Goal: Task Accomplishment & Management: Manage account settings

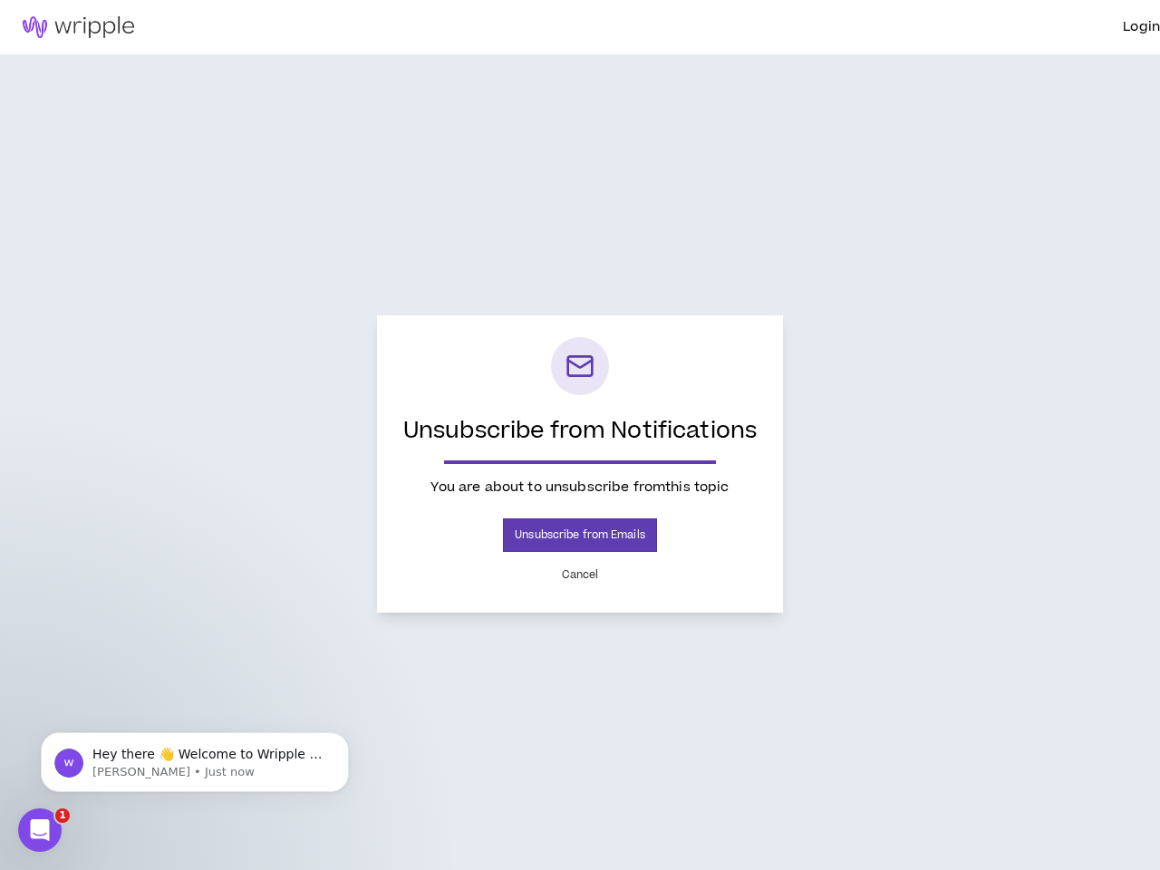
click at [580, 435] on p "Unsubscribe from Notifications" at bounding box center [580, 431] width 362 height 29
click at [579, 535] on button "Unsubscribe from Emails" at bounding box center [580, 535] width 154 height 34
click at [580, 574] on button "Cancel" at bounding box center [580, 575] width 59 height 32
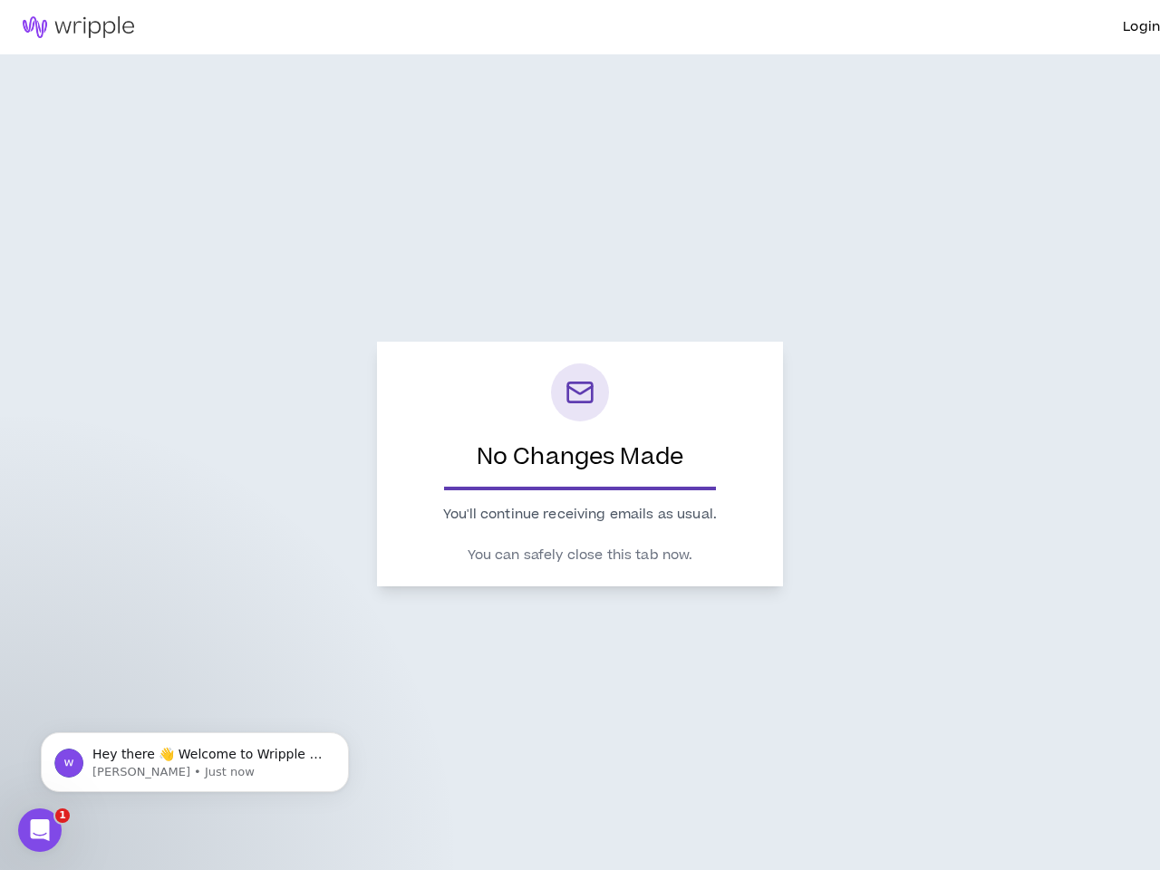
click at [195, 764] on p "Hey there 👋 Welcome to Wripple 🙌 Take a look around! If you have any questions,…" at bounding box center [209, 755] width 234 height 18
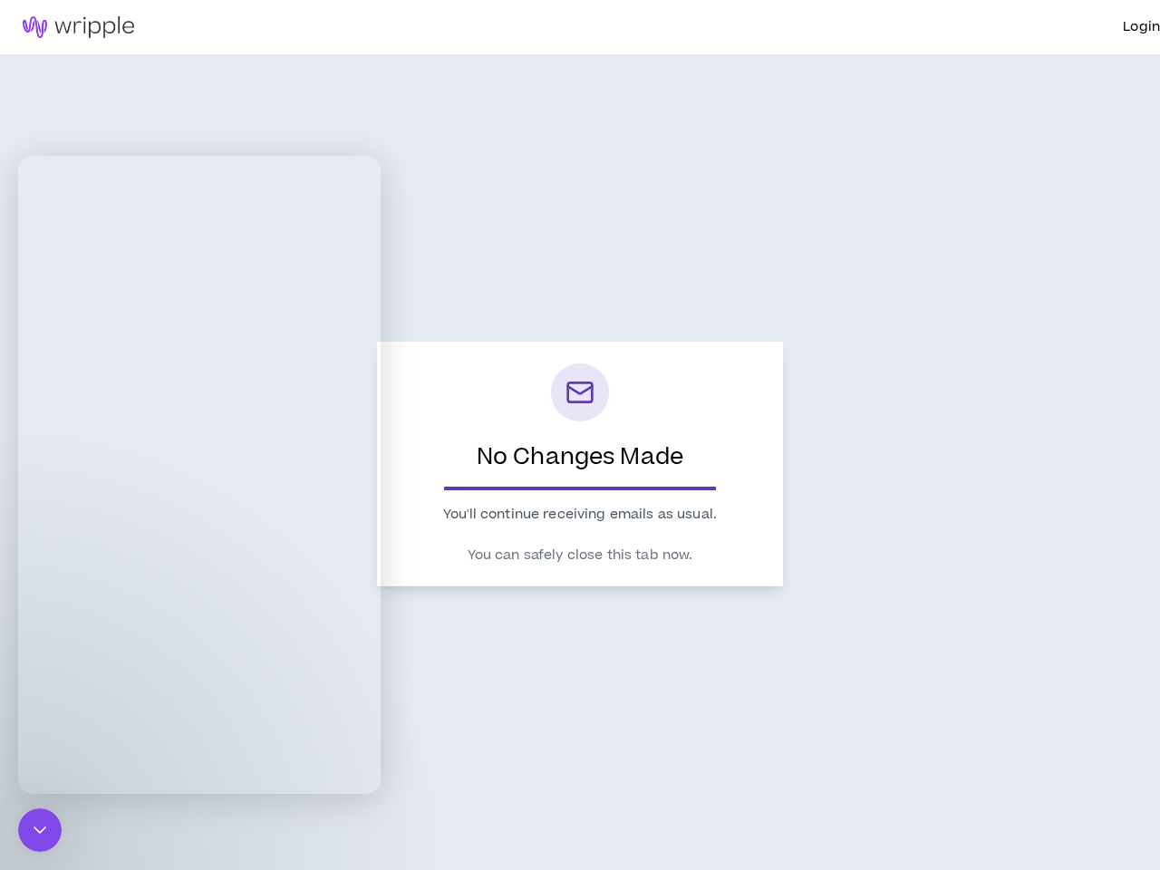
click at [40, 830] on icon "Close Intercom Messenger" at bounding box center [40, 830] width 22 height 22
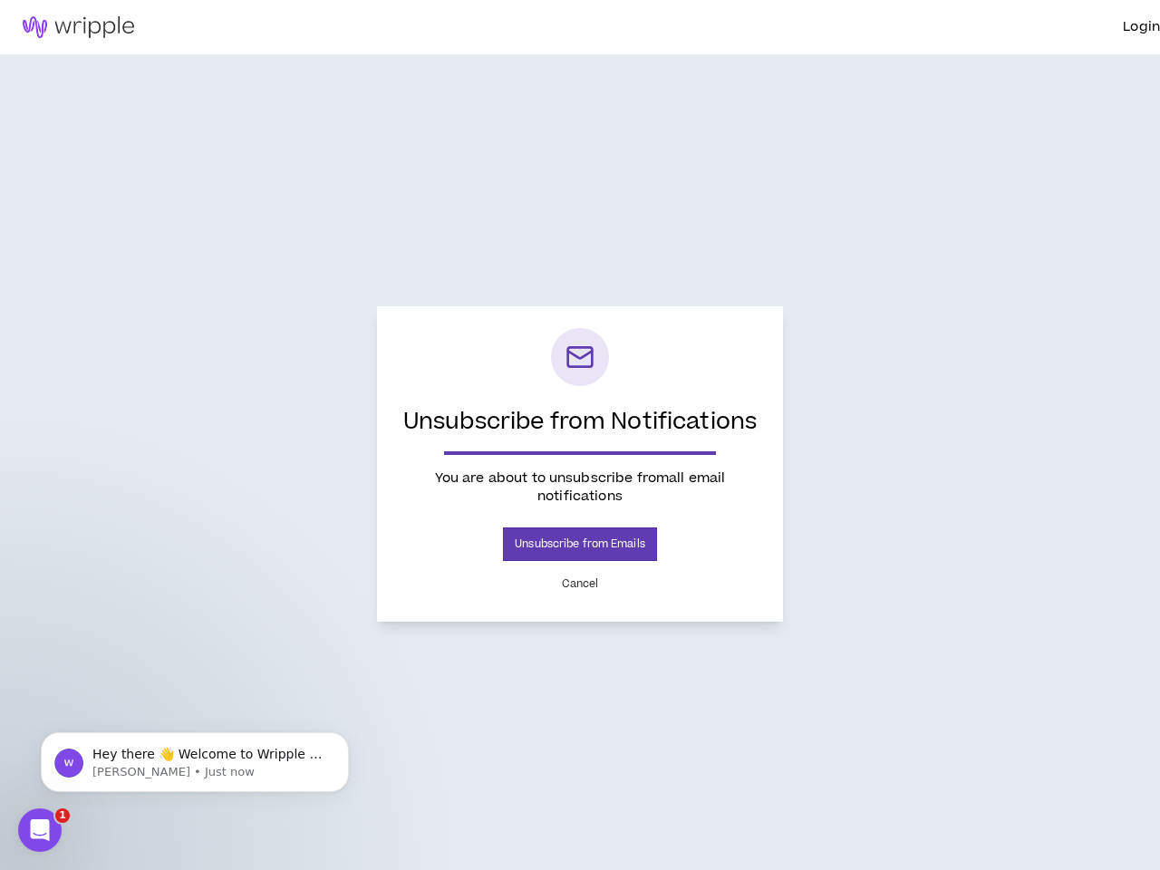
click at [580, 435] on p "Unsubscribe from Notifications" at bounding box center [580, 422] width 362 height 29
click at [579, 544] on button "Unsubscribe from Emails" at bounding box center [580, 544] width 154 height 34
click at [580, 583] on button "Cancel" at bounding box center [580, 584] width 59 height 32
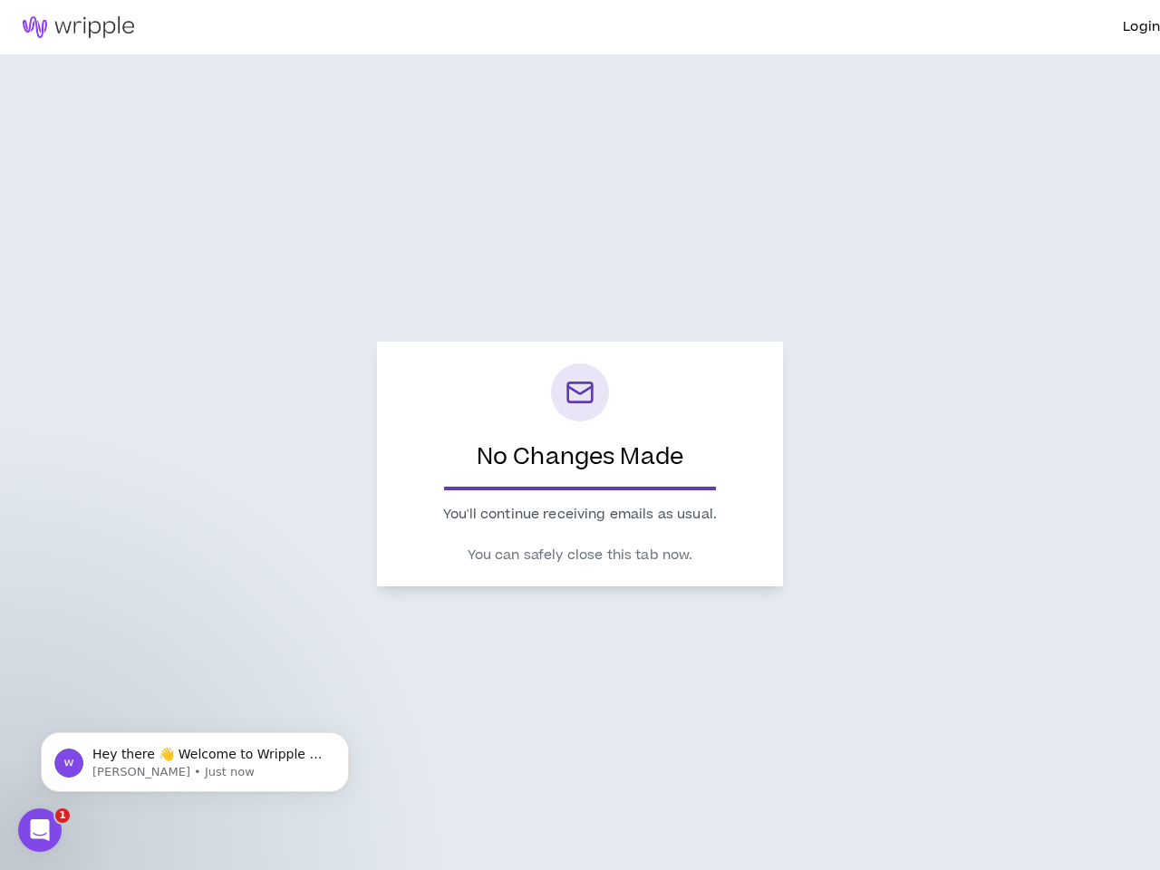
click at [195, 762] on p "Hey there 👋 Welcome to Wripple 🙌 Take a look around! If you have any questions,…" at bounding box center [209, 755] width 234 height 18
